Goal: Transaction & Acquisition: Purchase product/service

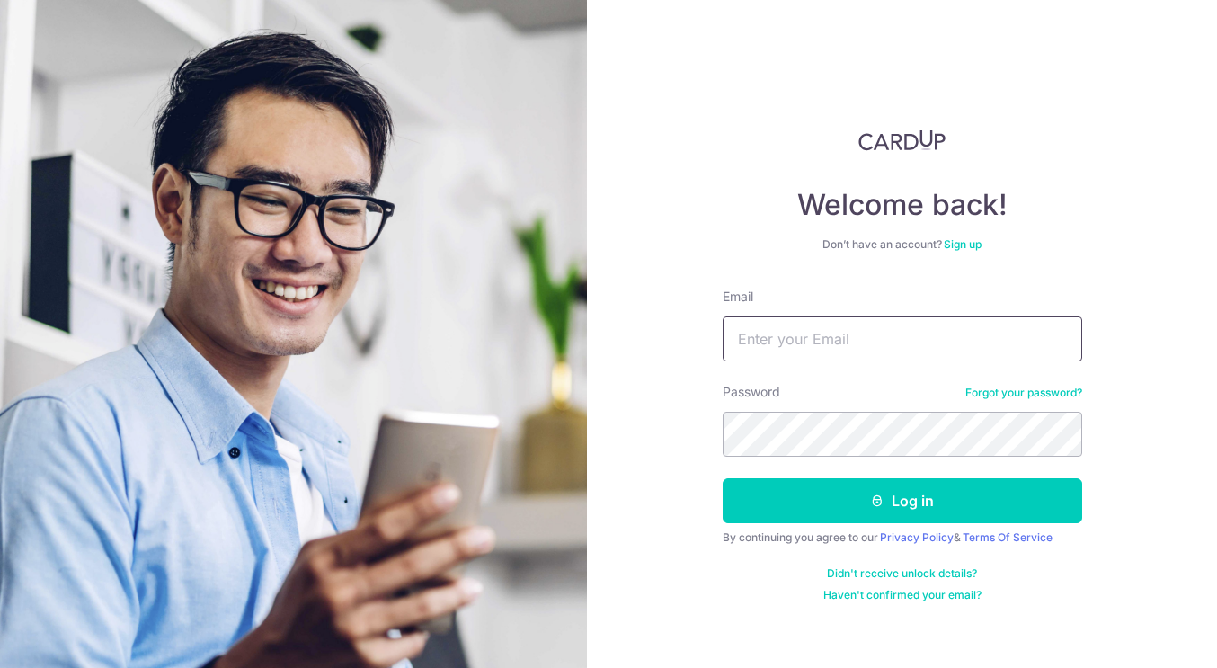
type input "[PERSON_NAME][EMAIL_ADDRESS][PERSON_NAME][DOMAIN_NAME]"
click at [901, 501] on button "Log in" at bounding box center [901, 500] width 359 height 45
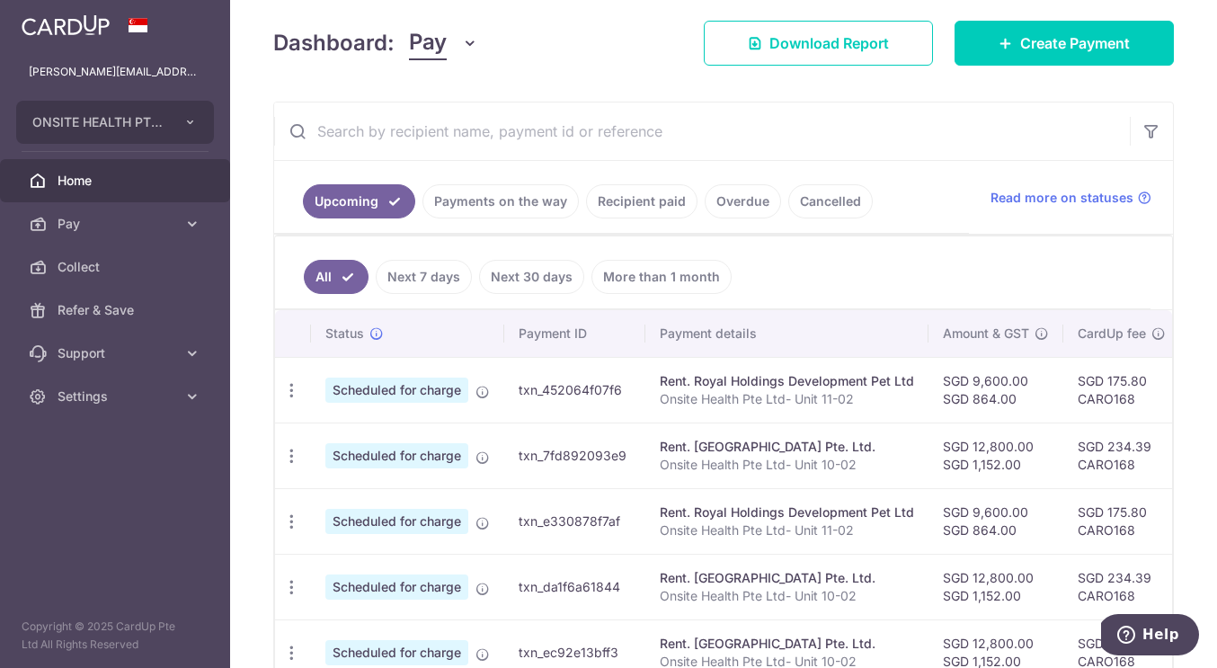
scroll to position [251, 0]
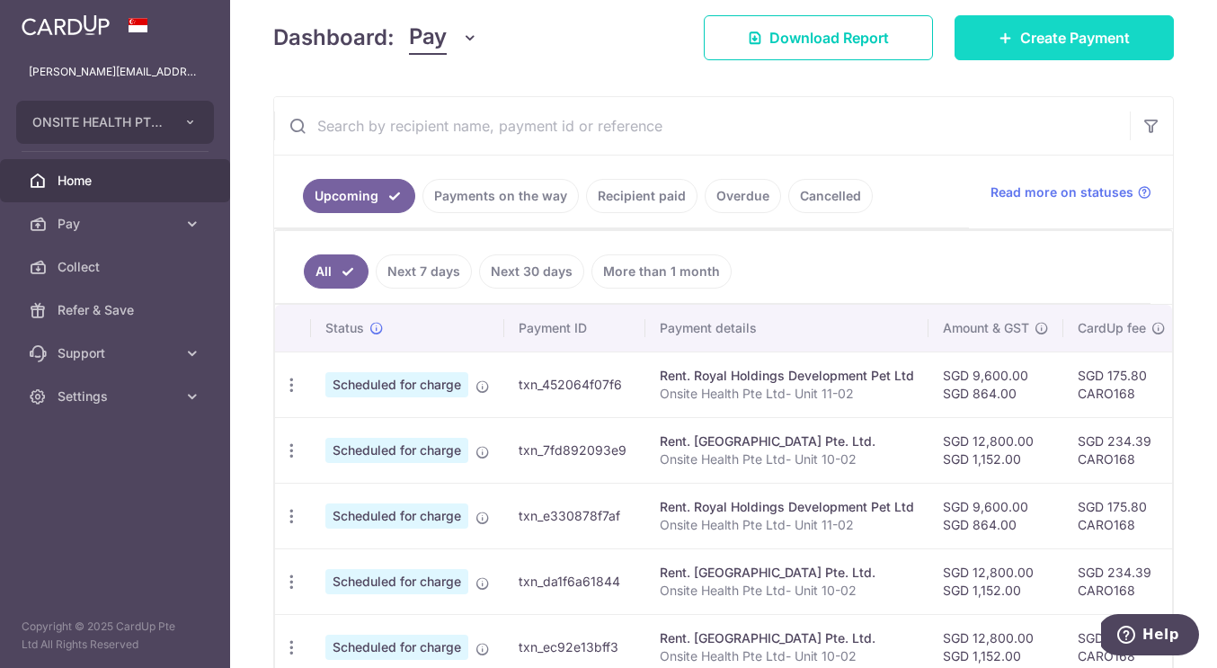
click at [1050, 22] on link "Create Payment" at bounding box center [1063, 37] width 219 height 45
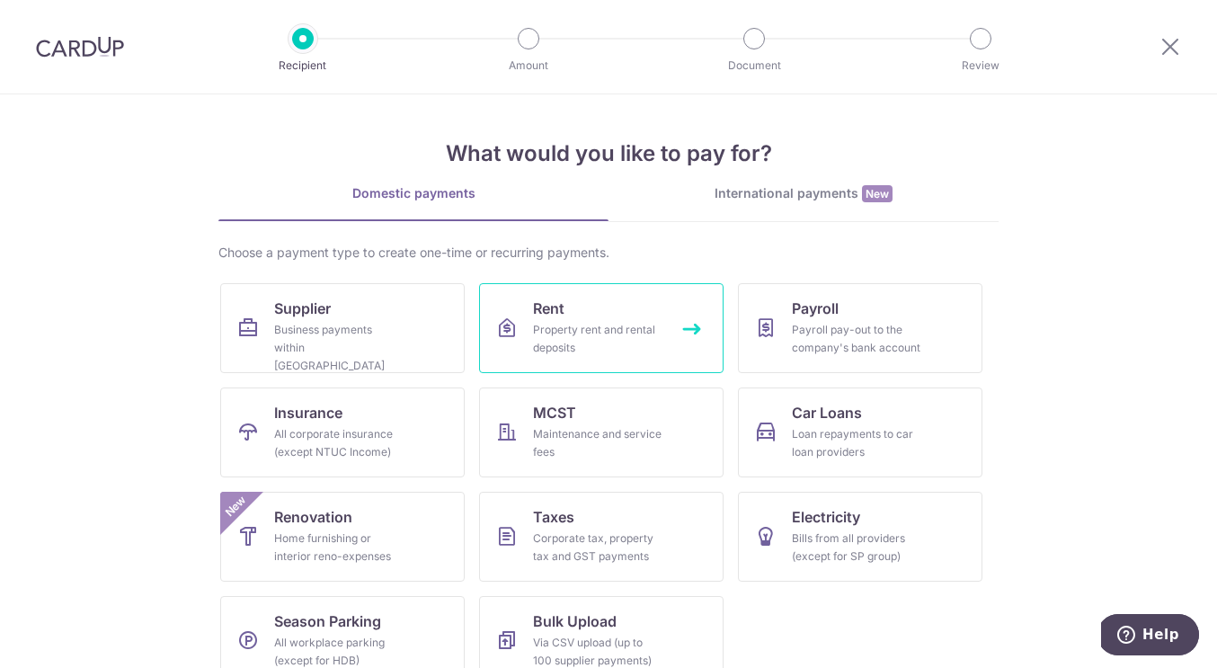
click at [586, 323] on div "Property rent and rental deposits" at bounding box center [597, 339] width 129 height 36
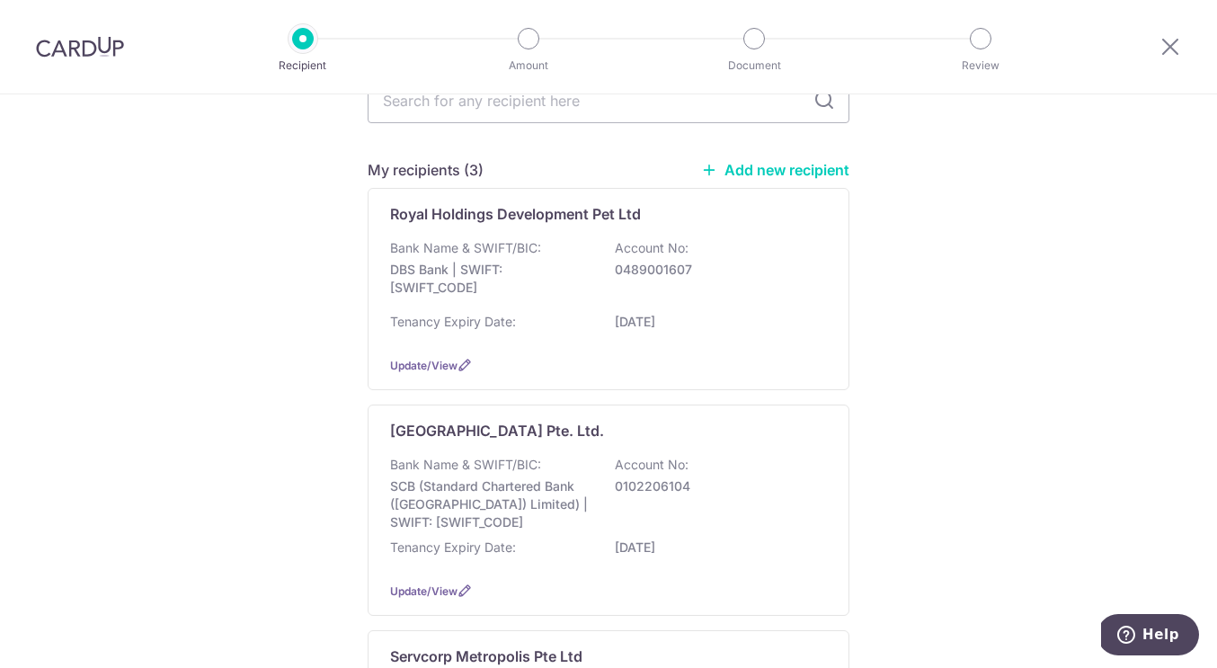
scroll to position [172, 0]
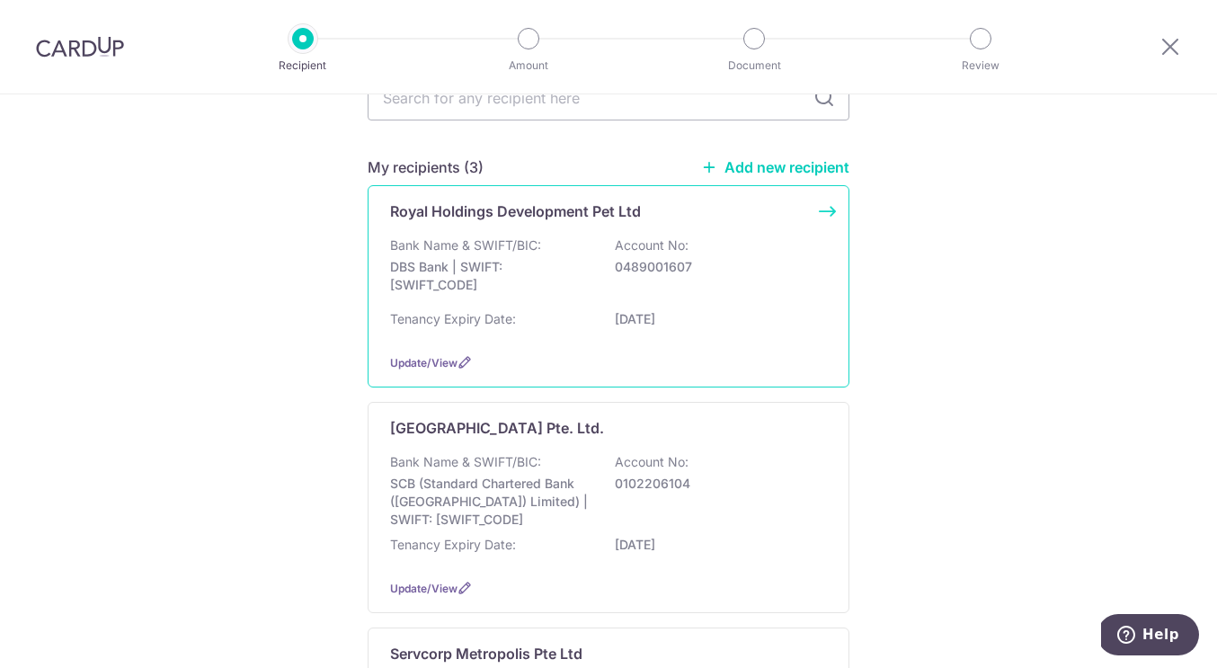
click at [554, 288] on p "DBS Bank | SWIFT: DBSSSGSGXXX" at bounding box center [490, 276] width 201 height 36
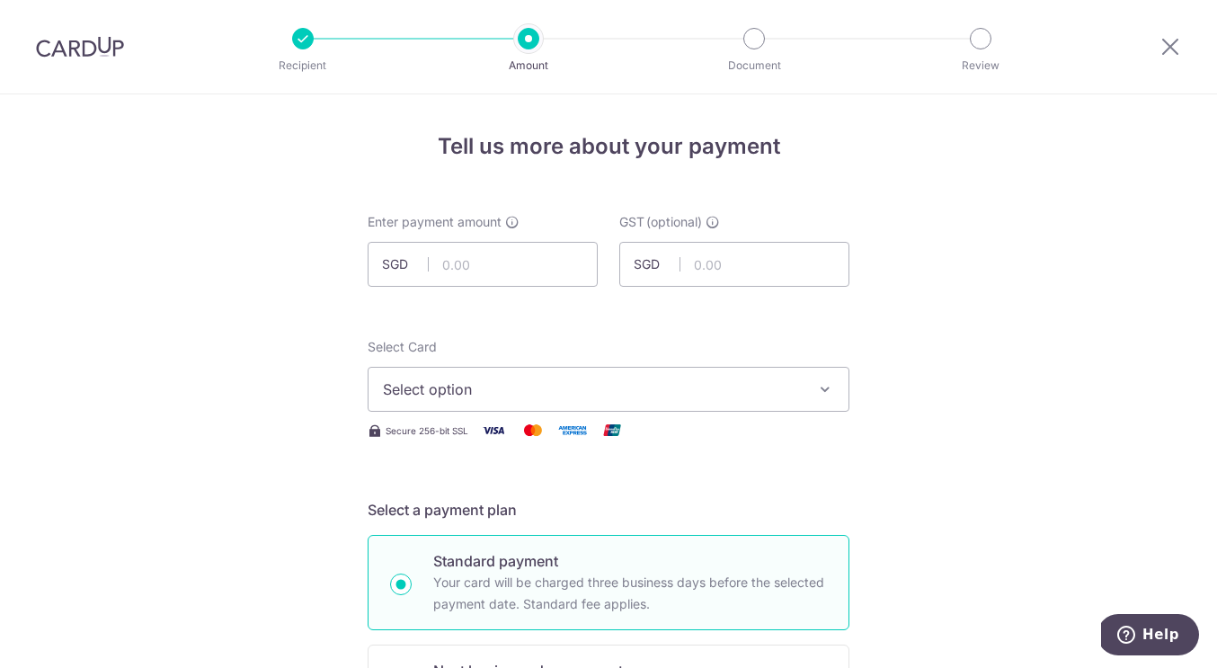
click at [615, 389] on span "Select option" at bounding box center [592, 389] width 419 height 22
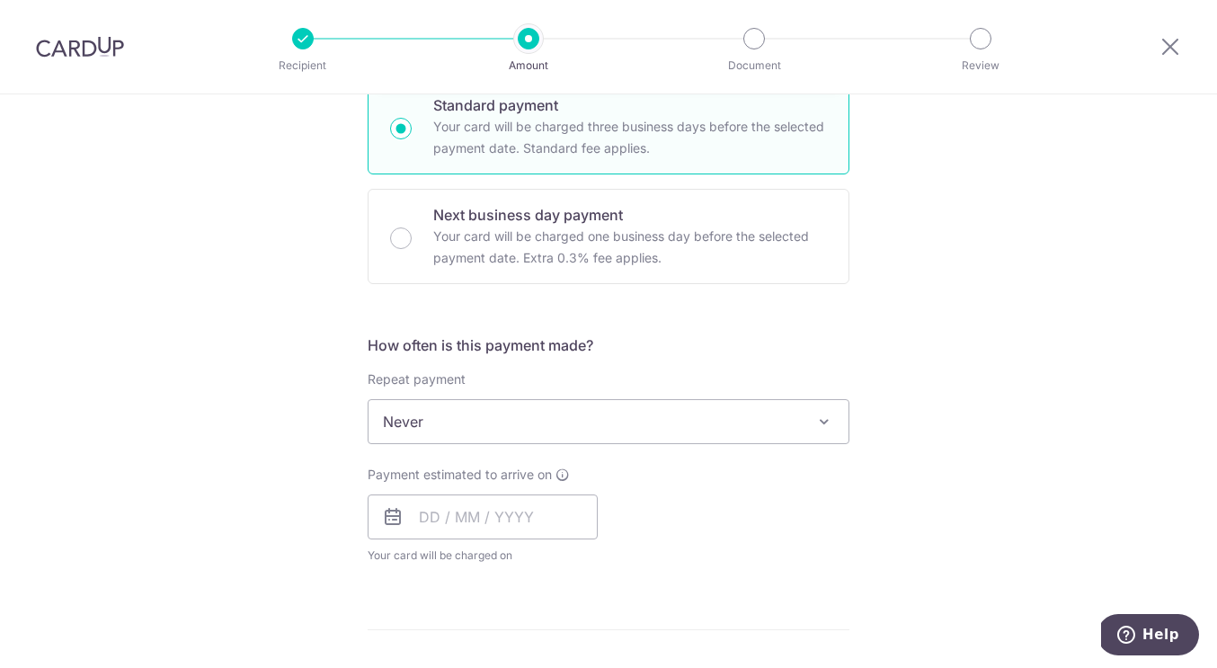
scroll to position [469, 0]
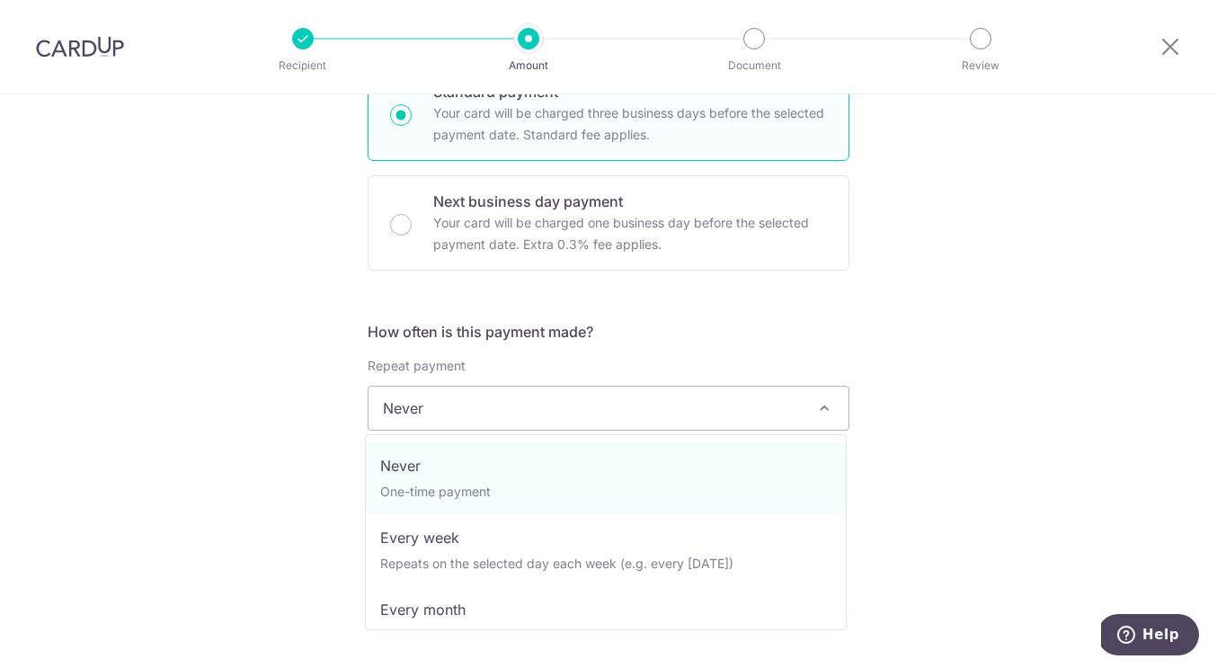
click at [647, 412] on span "Never" at bounding box center [608, 407] width 480 height 43
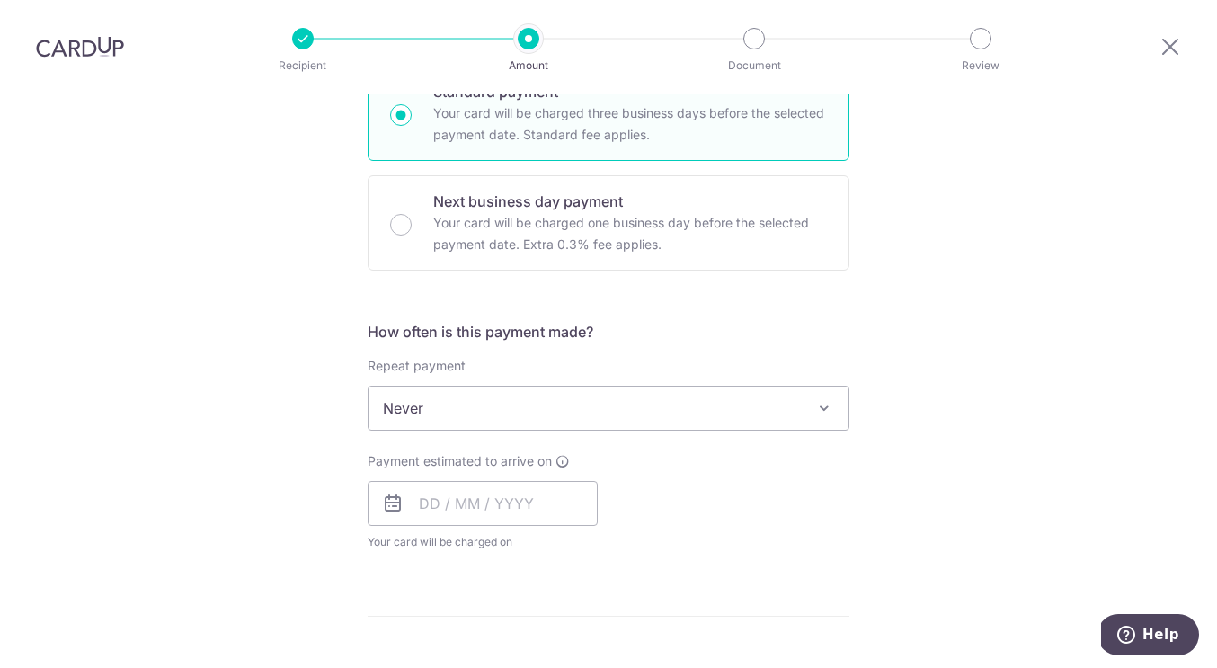
click at [785, 303] on form "Enter payment amount SGD GST (optional) SGD Select Card Select option Add credi…" at bounding box center [609, 515] width 482 height 1543
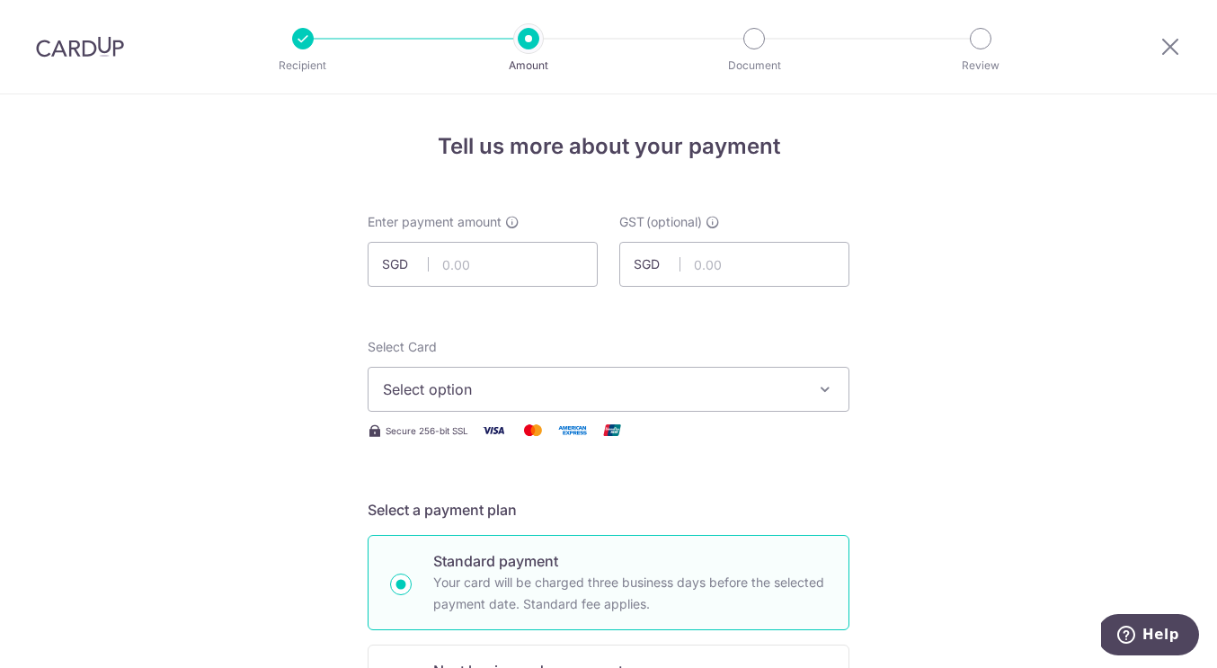
scroll to position [0, 0]
click at [1170, 46] on icon at bounding box center [1170, 46] width 22 height 22
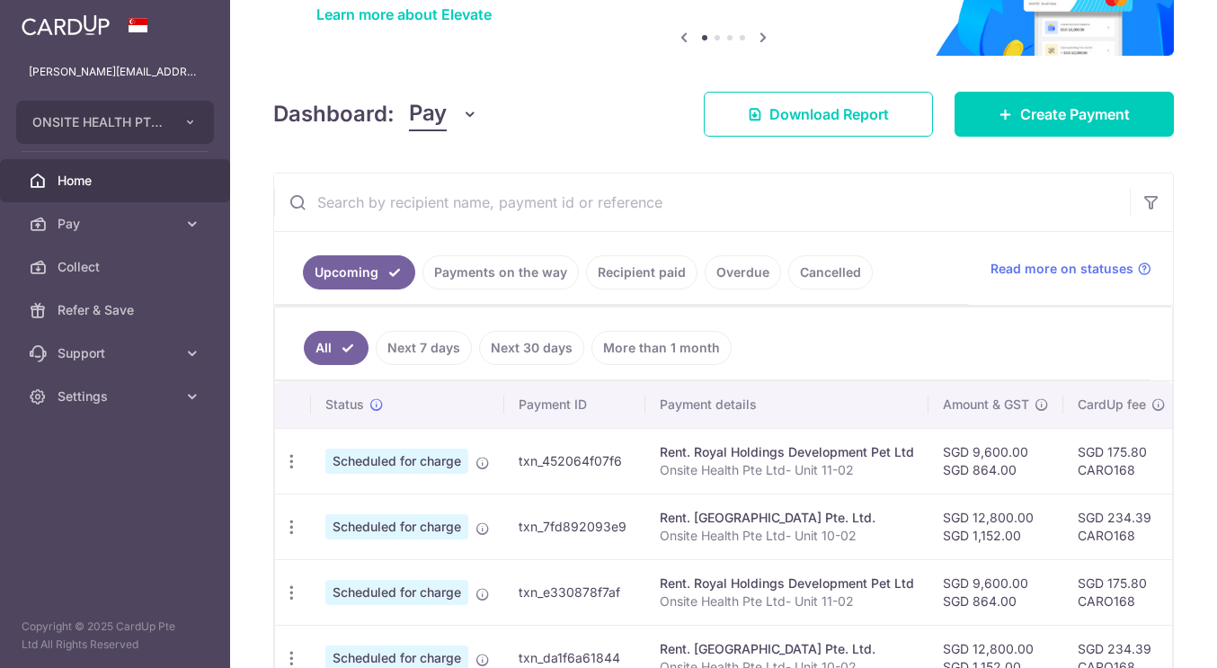
scroll to position [155, 0]
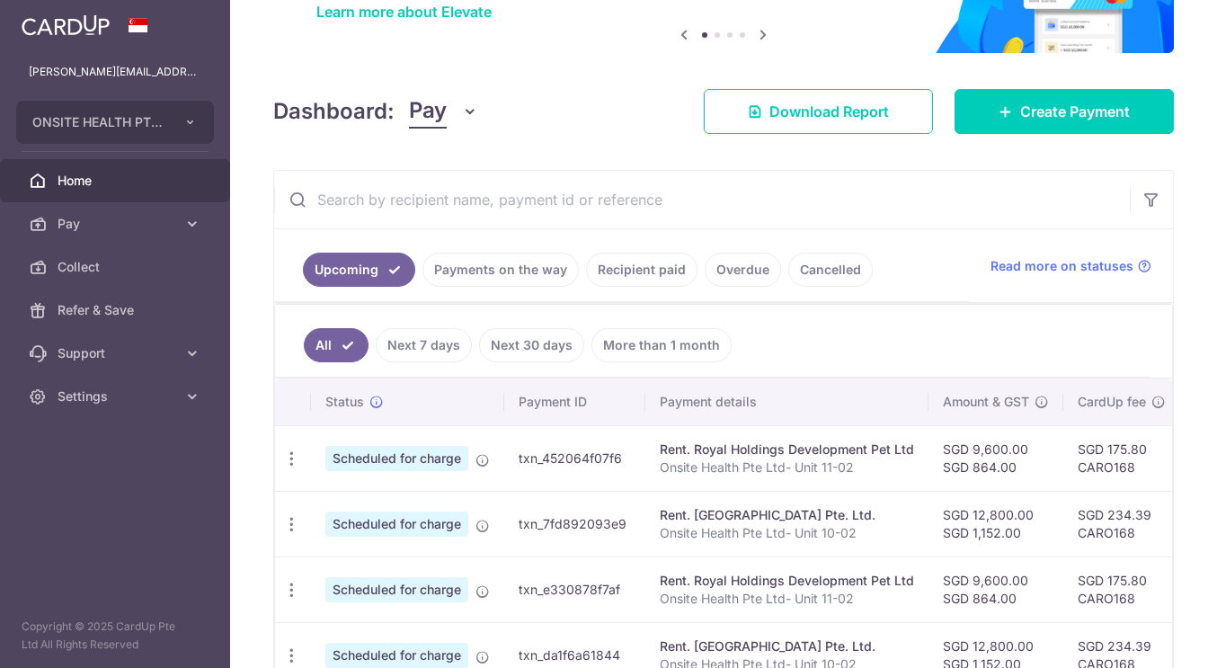
click at [645, 270] on link "Recipient paid" at bounding box center [641, 269] width 111 height 34
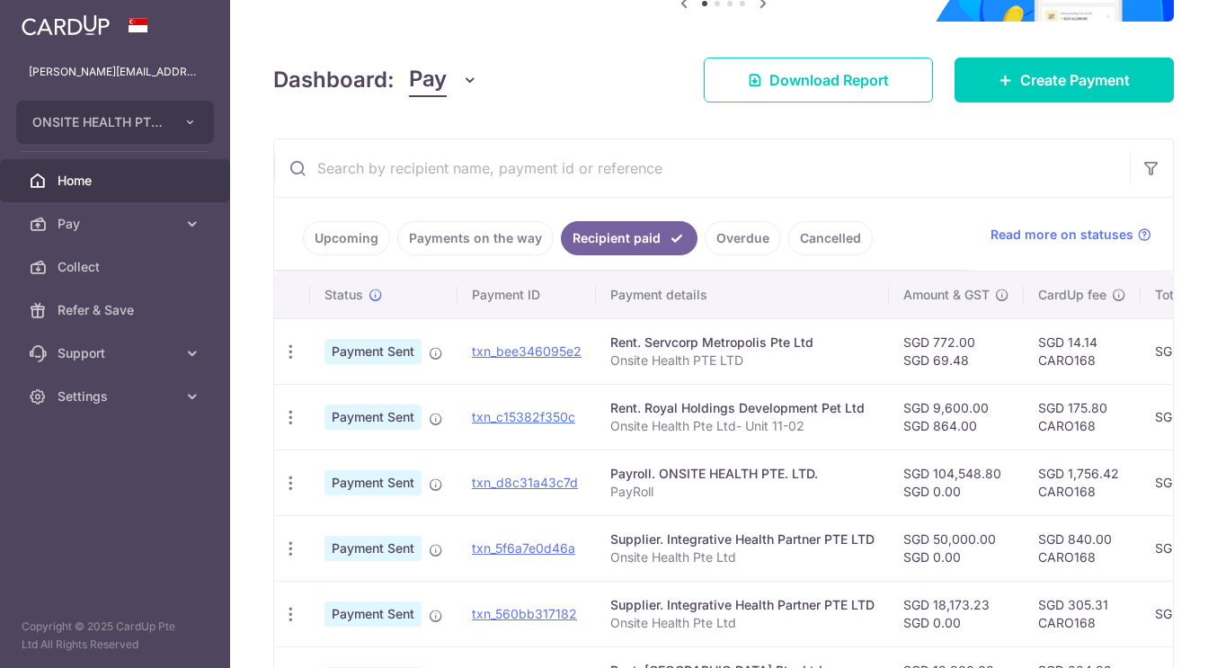
scroll to position [0, 0]
click at [284, 355] on icon "button" at bounding box center [290, 351] width 19 height 19
click at [351, 394] on span "PDF Receipt" at bounding box center [386, 401] width 122 height 18
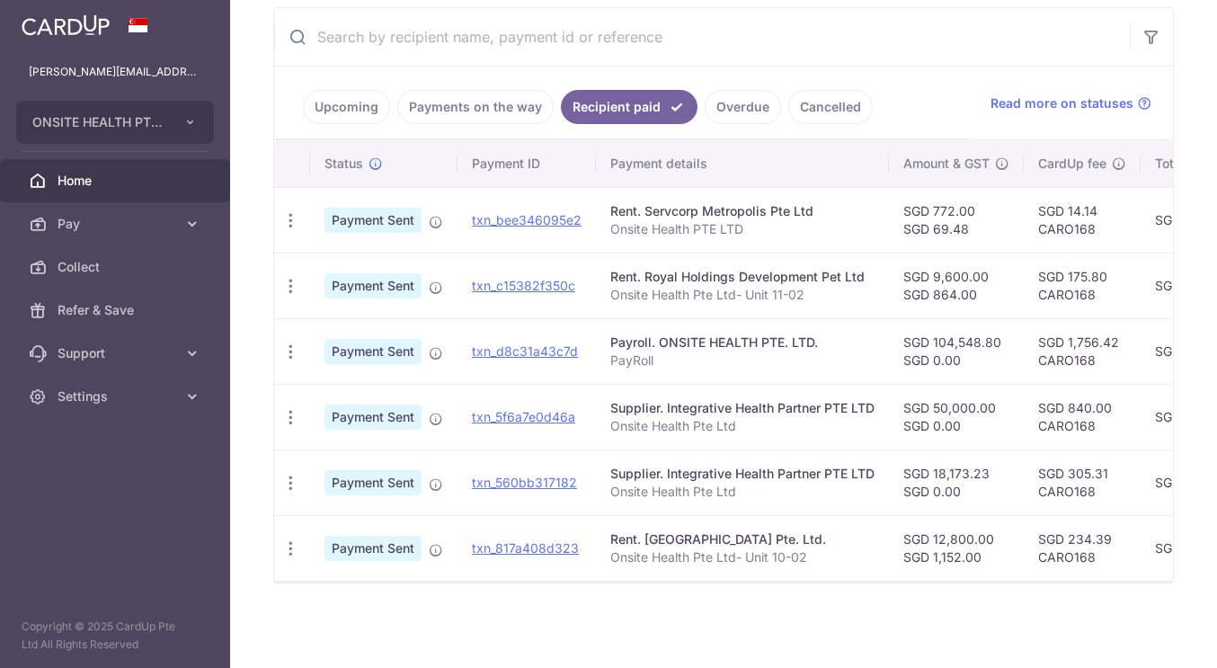
scroll to position [323, 0]
click at [295, 542] on icon "button" at bounding box center [290, 548] width 19 height 19
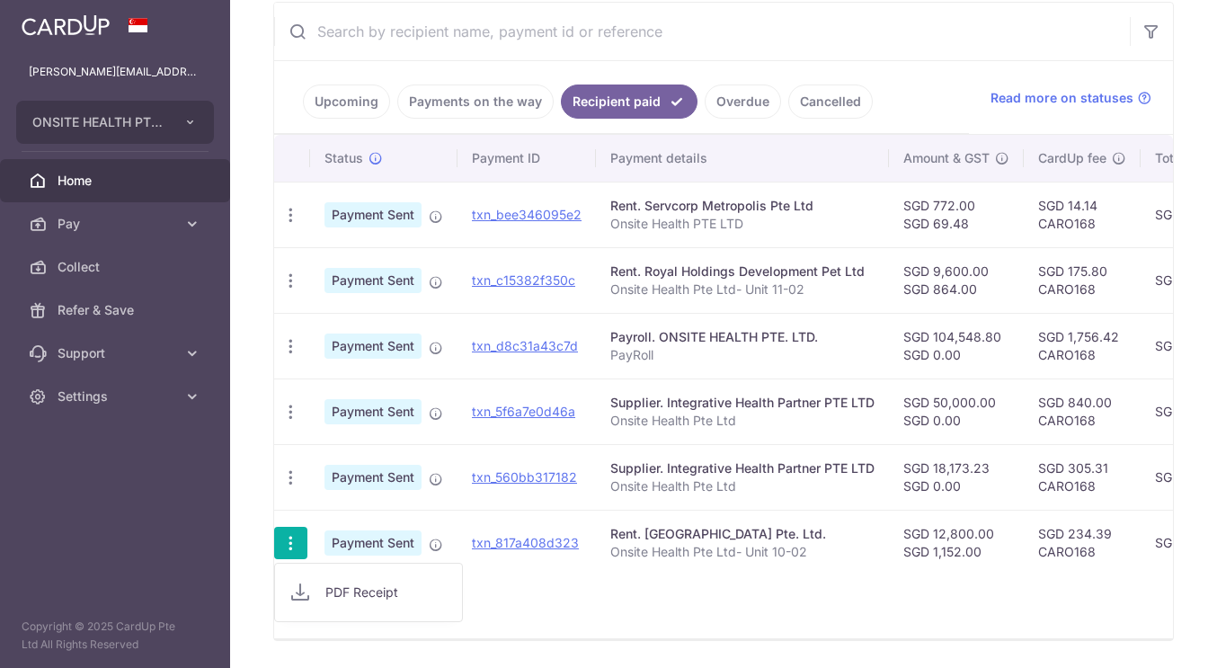
click at [348, 590] on span "PDF Receipt" at bounding box center [386, 592] width 122 height 18
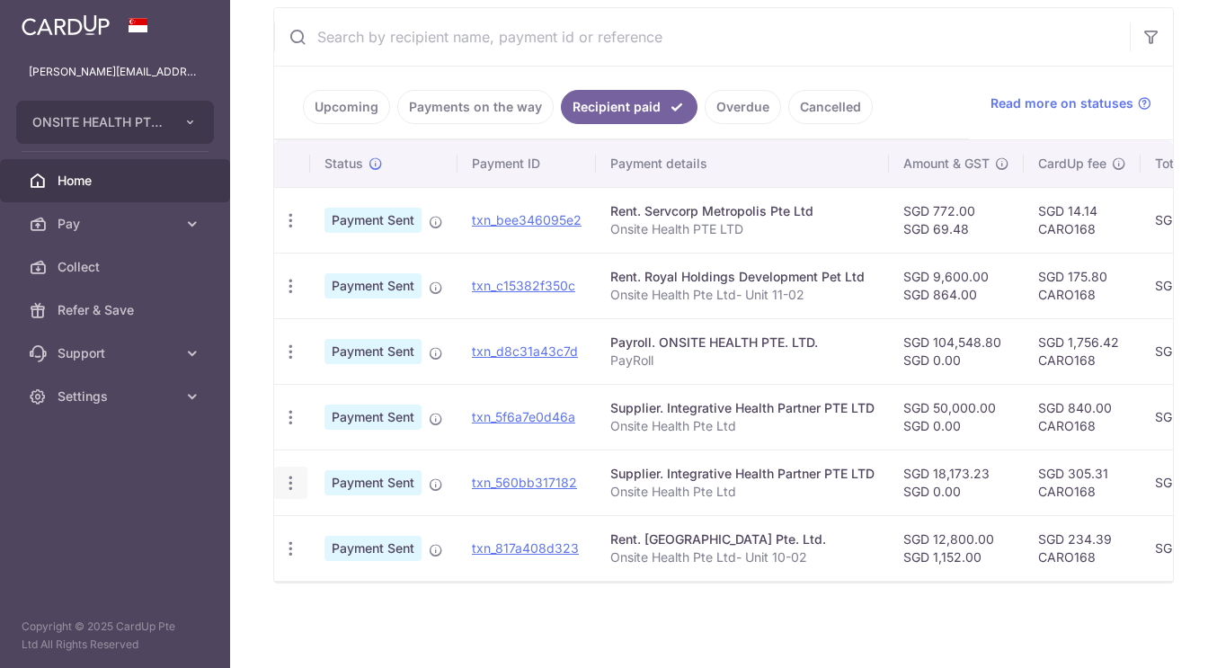
click at [293, 474] on icon "button" at bounding box center [290, 483] width 19 height 19
click at [335, 527] on span "PDF Receipt" at bounding box center [386, 532] width 122 height 18
click at [289, 415] on icon "button" at bounding box center [290, 417] width 19 height 19
click at [323, 460] on link "PDF Receipt" at bounding box center [368, 466] width 187 height 43
click at [292, 336] on div "PDF Receipt" at bounding box center [290, 351] width 33 height 33
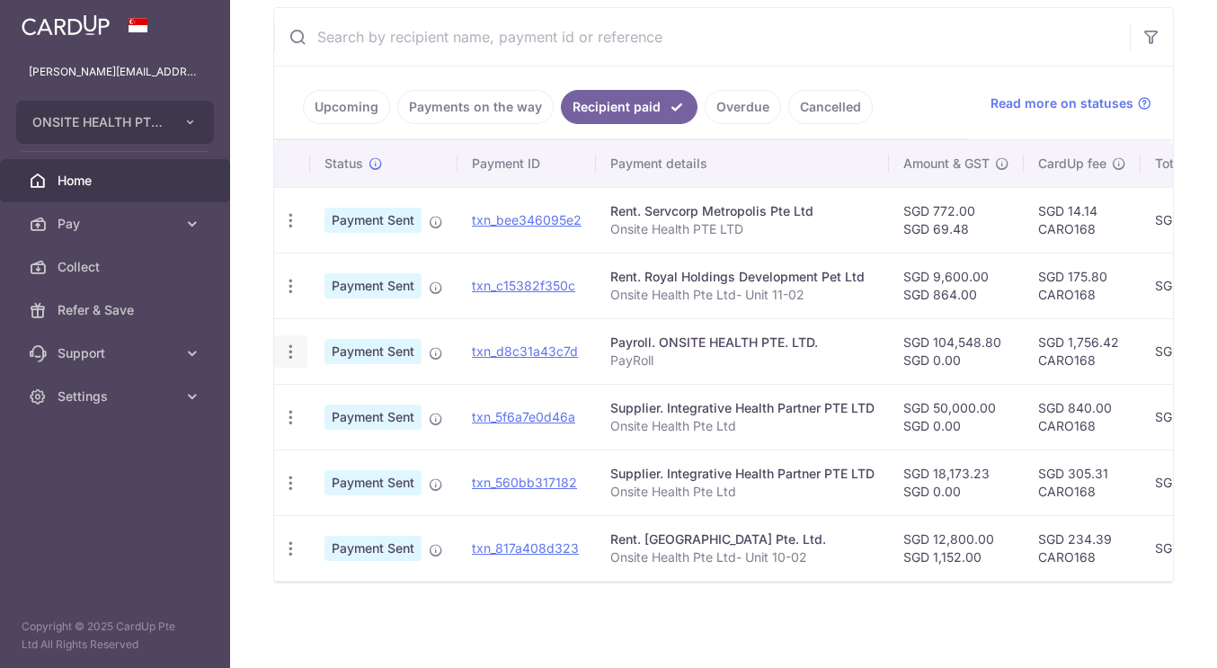
click at [291, 344] on icon "button" at bounding box center [290, 351] width 19 height 19
click at [338, 392] on span "PDF Receipt" at bounding box center [386, 401] width 122 height 18
click at [290, 277] on icon "button" at bounding box center [290, 286] width 19 height 19
click at [341, 330] on span "PDF Receipt" at bounding box center [386, 335] width 122 height 18
click at [288, 217] on icon "button" at bounding box center [290, 220] width 19 height 19
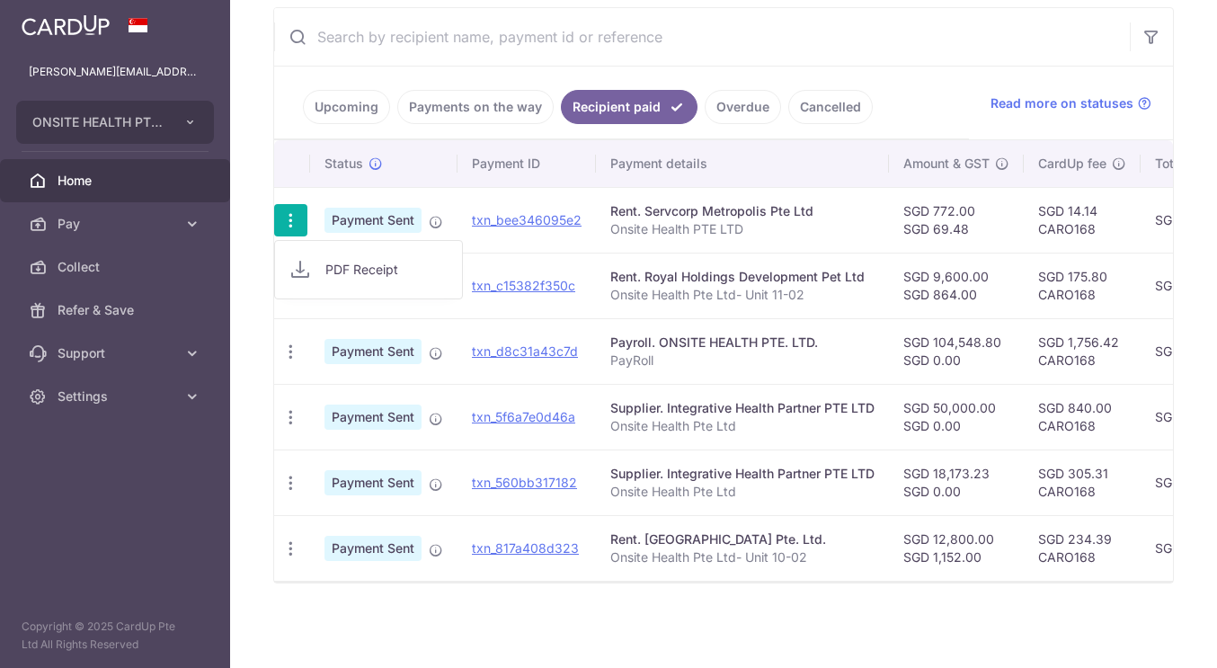
click at [335, 266] on span "PDF Receipt" at bounding box center [386, 270] width 122 height 18
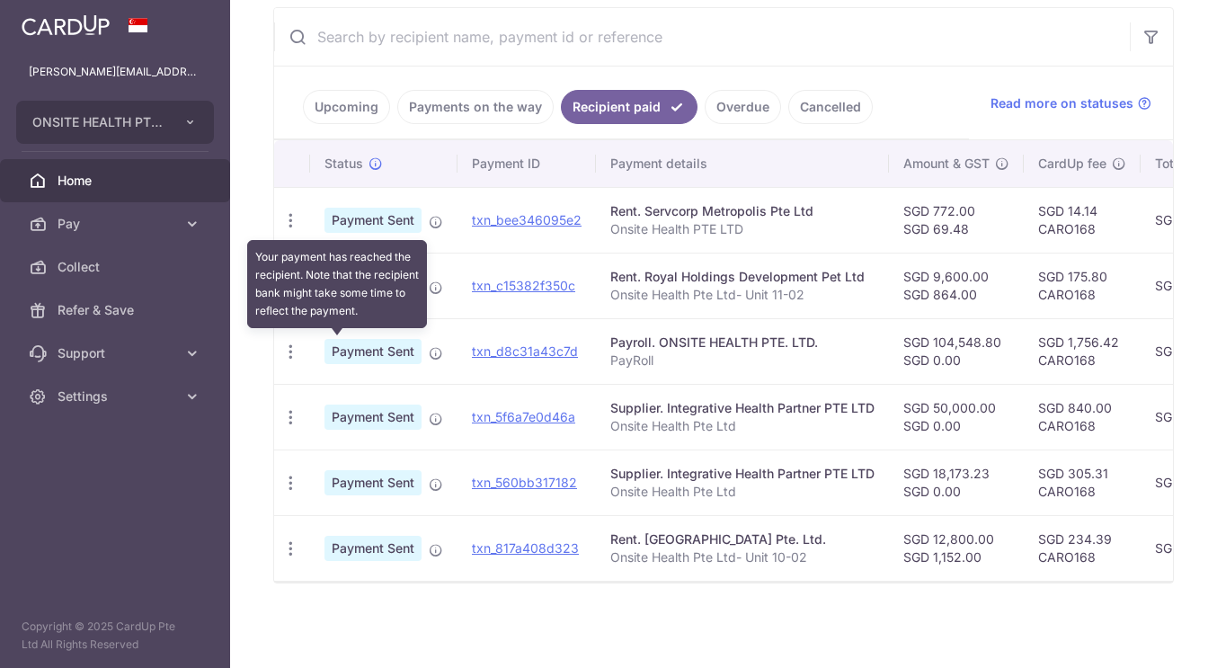
scroll to position [0, 0]
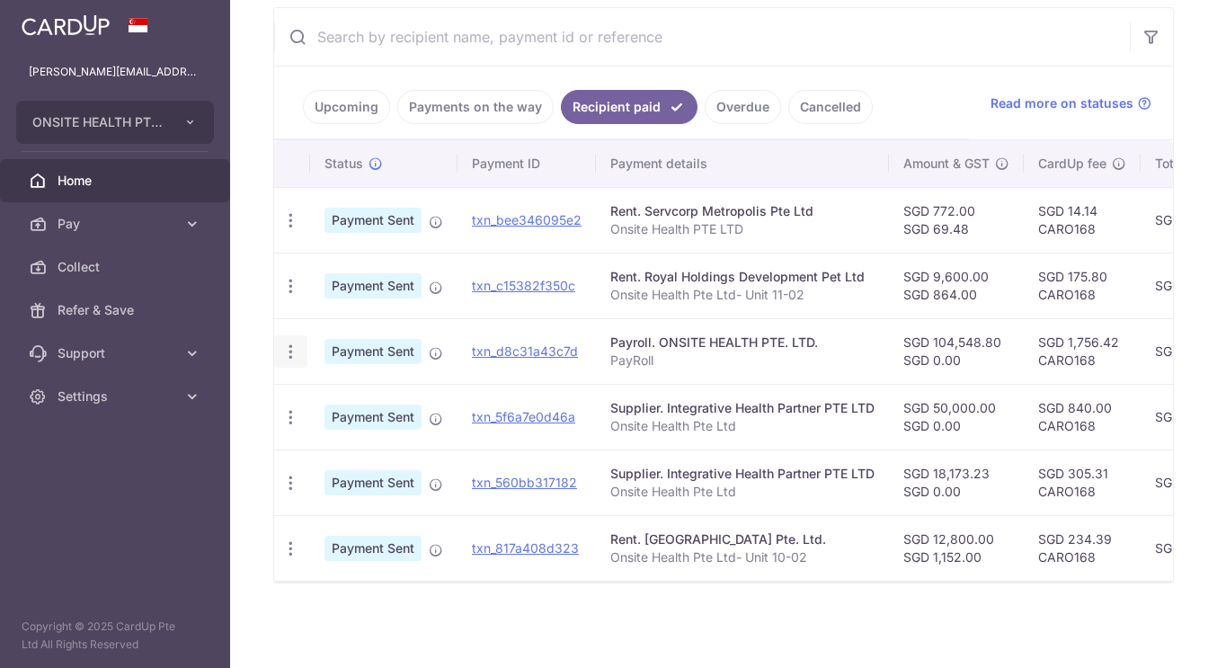
click at [292, 347] on icon "button" at bounding box center [290, 351] width 19 height 19
click at [355, 407] on link "PDF Receipt" at bounding box center [368, 400] width 187 height 43
